Goal: Transaction & Acquisition: Purchase product/service

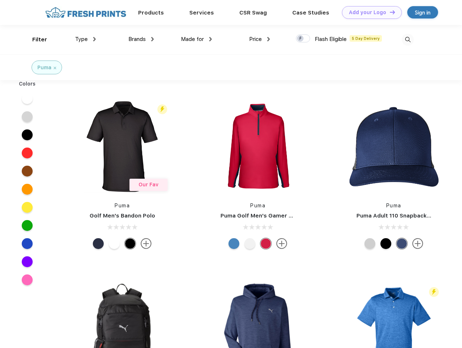
scroll to position [0, 0]
click at [369, 12] on link "Add your Logo Design Tool" at bounding box center [372, 12] width 60 height 13
click at [0, 0] on div "Design Tool" at bounding box center [0, 0] width 0 height 0
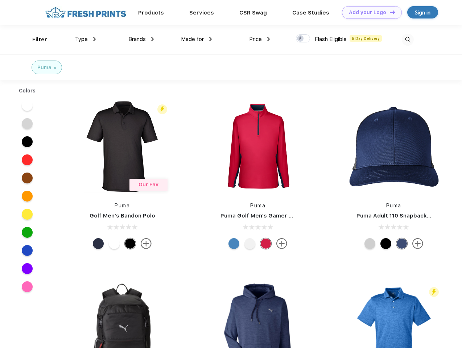
click at [389, 12] on link "Add your Logo Design Tool" at bounding box center [372, 12] width 60 height 13
click at [35, 40] on div "Filter" at bounding box center [39, 40] width 15 height 8
click at [86, 39] on span "Type" at bounding box center [81, 39] width 13 height 7
click at [141, 39] on span "Brands" at bounding box center [136, 39] width 17 height 7
click at [197, 39] on span "Made for" at bounding box center [192, 39] width 23 height 7
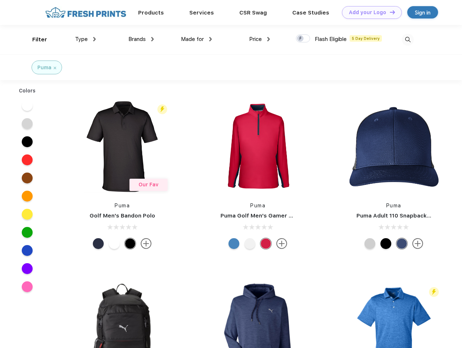
click at [260, 39] on span "Price" at bounding box center [255, 39] width 13 height 7
click at [303, 39] on div at bounding box center [303, 38] width 14 height 8
click at [301, 39] on input "checkbox" at bounding box center [298, 36] width 5 height 5
click at [408, 40] on img at bounding box center [408, 40] width 12 height 12
